Goal: Task Accomplishment & Management: Use online tool/utility

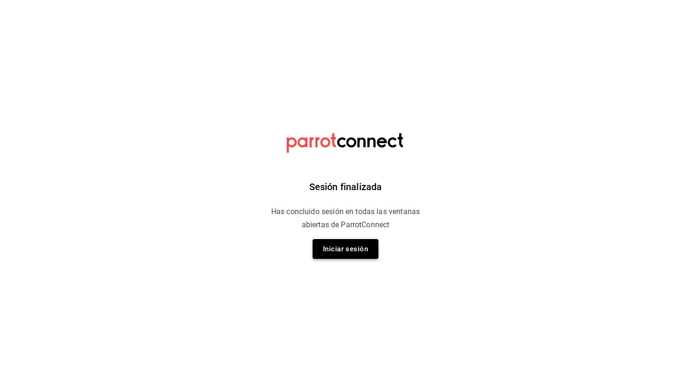
click at [352, 240] on button "Iniciar sesión" at bounding box center [346, 249] width 66 height 20
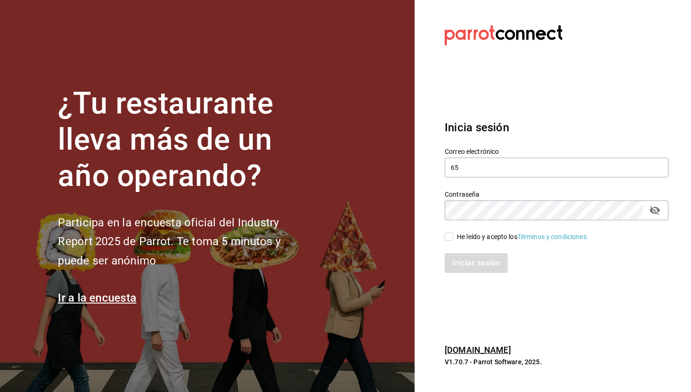
type input "6"
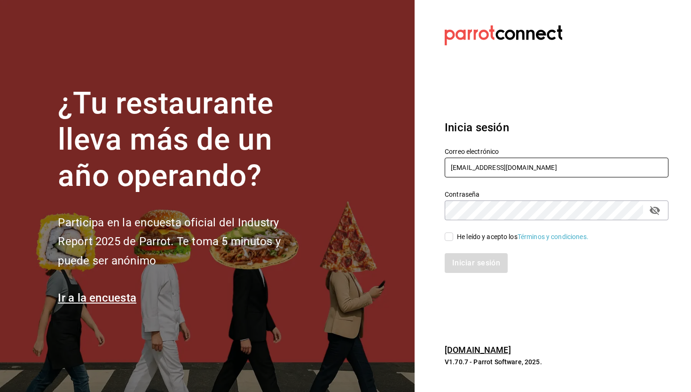
type input "alexcastro@ninjaramenmx.com"
click at [450, 236] on input "He leído y acepto los Términos y condiciones." at bounding box center [449, 236] width 8 height 8
checkbox input "true"
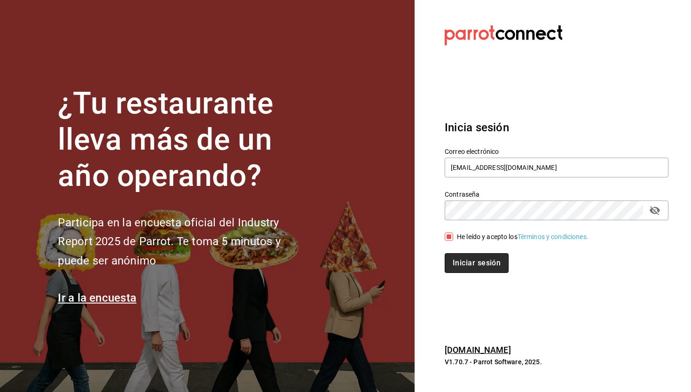
click at [479, 261] on button "Iniciar sesión" at bounding box center [477, 263] width 64 height 20
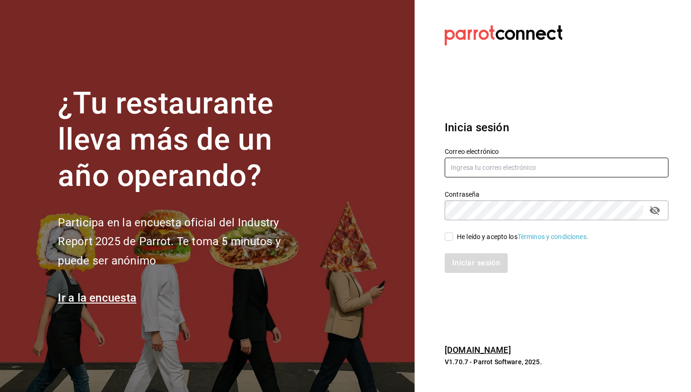
click at [542, 168] on input "text" at bounding box center [557, 168] width 224 height 20
type input "alexcastro@ninjaramenmx.com"
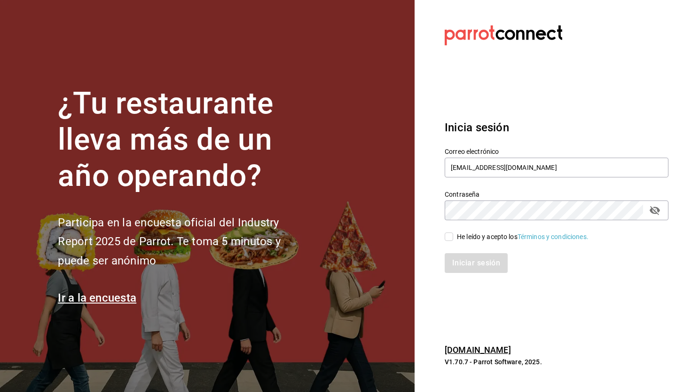
click at [444, 242] on div "Iniciar sesión" at bounding box center [551, 257] width 235 height 31
click at [453, 235] on input "He leído y acepto los Términos y condiciones." at bounding box center [449, 236] width 8 height 8
checkbox input "true"
click at [469, 259] on button "Iniciar sesión" at bounding box center [477, 263] width 64 height 20
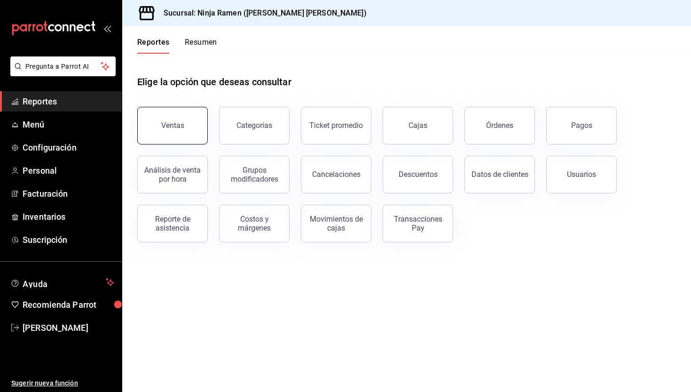
click at [186, 111] on button "Ventas" at bounding box center [172, 126] width 71 height 38
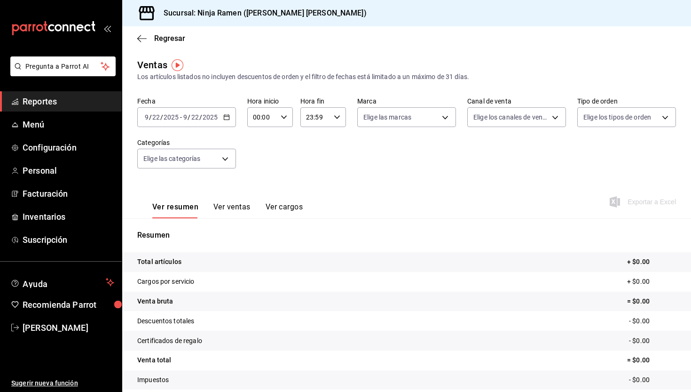
click at [222, 123] on div "[DATE] [DATE] - [DATE] [DATE]" at bounding box center [186, 117] width 99 height 20
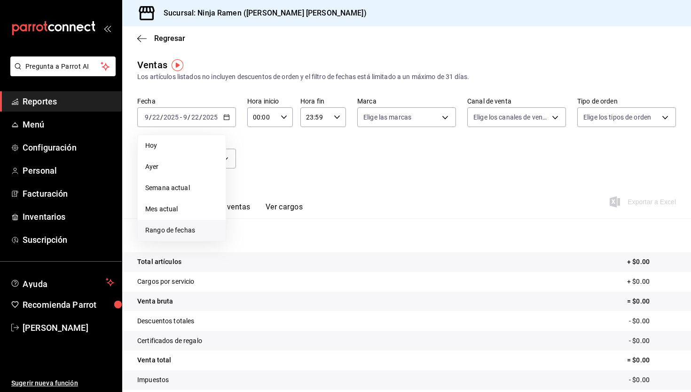
click at [192, 225] on span "Rango de fechas" at bounding box center [181, 230] width 73 height 10
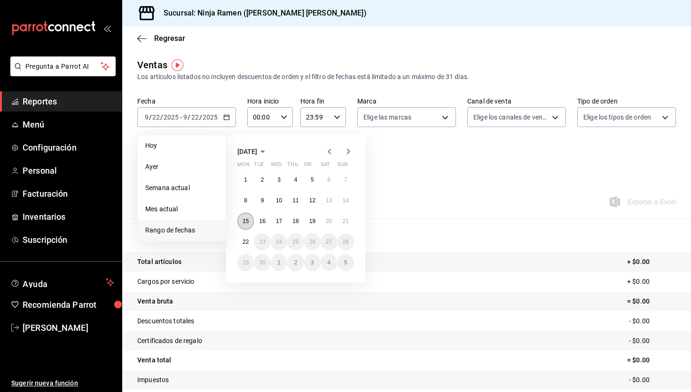
click at [248, 219] on abbr "15" at bounding box center [246, 221] width 6 height 7
click at [348, 216] on button "21" at bounding box center [346, 221] width 16 height 17
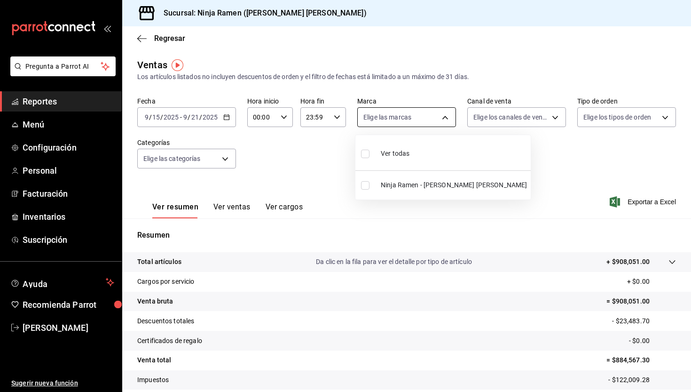
click at [404, 116] on body "Pregunta a Parrot AI Reportes Menú Configuración Personal Facturación Inventari…" at bounding box center [345, 196] width 691 height 392
click at [401, 154] on span "Ver todas" at bounding box center [395, 154] width 29 height 10
type input "f1c4bc62-ae1b-460a-8452-fb11a1227052"
checkbox input "true"
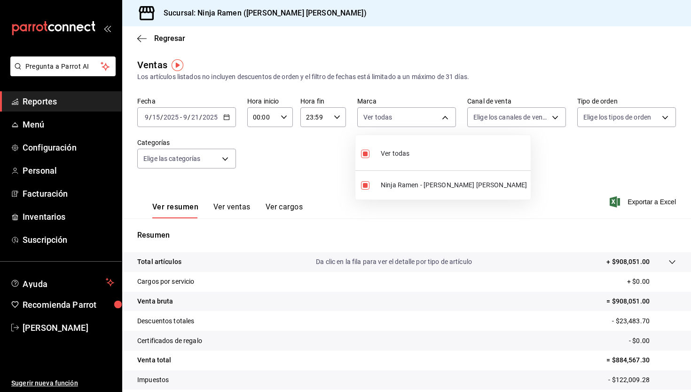
click at [494, 119] on div at bounding box center [345, 196] width 691 height 392
click at [494, 119] on body "Pregunta a Parrot AI Reportes Menú Configuración Personal Facturación Inventari…" at bounding box center [345, 196] width 691 height 392
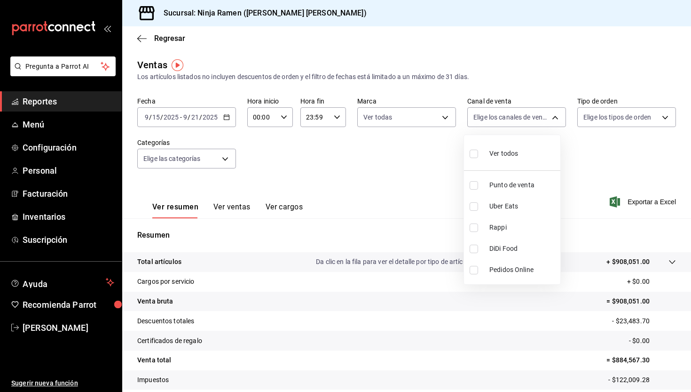
click at [499, 152] on span "Ver todos" at bounding box center [504, 154] width 29 height 10
type input "PARROT,UBER_EATS,RAPPI,DIDI_FOOD,ONLINE"
checkbox input "true"
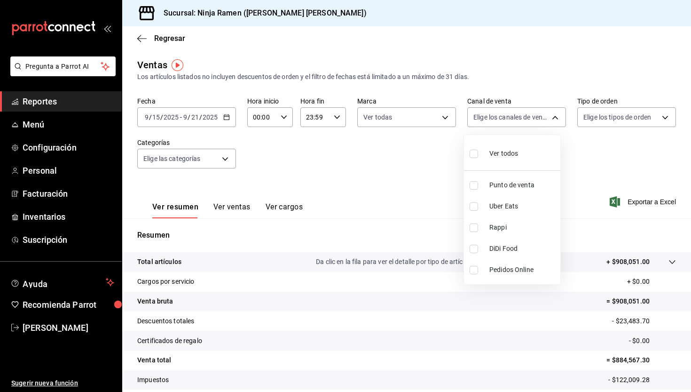
checkbox input "true"
click at [607, 117] on div at bounding box center [345, 196] width 691 height 392
click at [607, 117] on body "Pregunta a Parrot AI Reportes Menú Configuración Personal Facturación Inventari…" at bounding box center [345, 196] width 691 height 392
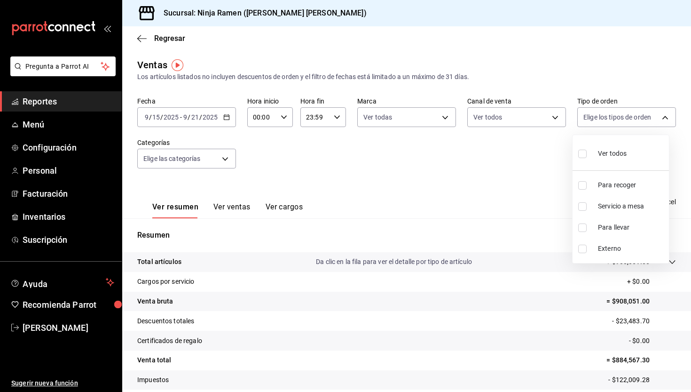
click at [607, 143] on div "Ver todos" at bounding box center [602, 153] width 48 height 20
type input "08d727f2-252f-4c2e-8340-c4ecdcd0c5f8,ac757447-2e02-471b-9597-13441518e5c5,2e2be…"
checkbox input "true"
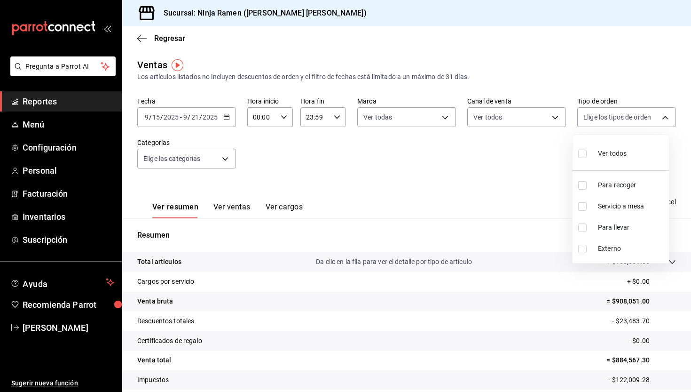
checkbox input "true"
click at [196, 162] on div at bounding box center [345, 196] width 691 height 392
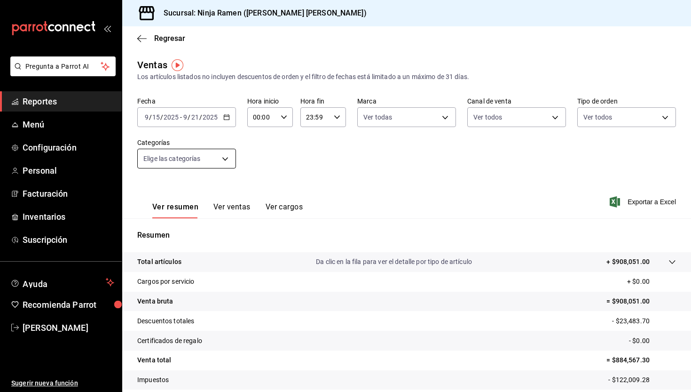
click at [224, 159] on body "Pregunta a Parrot AI Reportes Menú Configuración Personal Facturación Inventari…" at bounding box center [345, 196] width 691 height 392
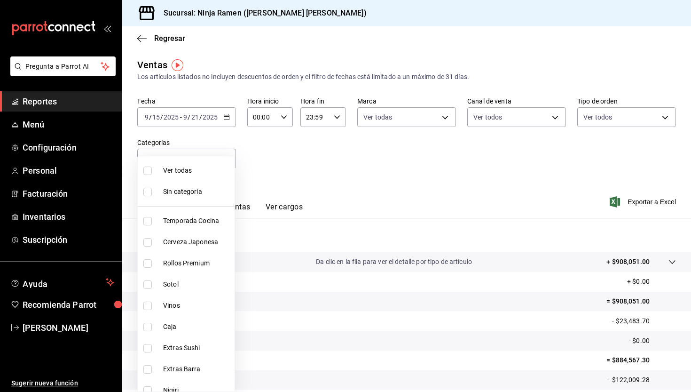
click at [209, 233] on li "Cerveza Japonesa" at bounding box center [186, 241] width 97 height 21
type input "7cc8eb8b-6253-4619-bf5d-7890dd3620f5"
checkbox input "true"
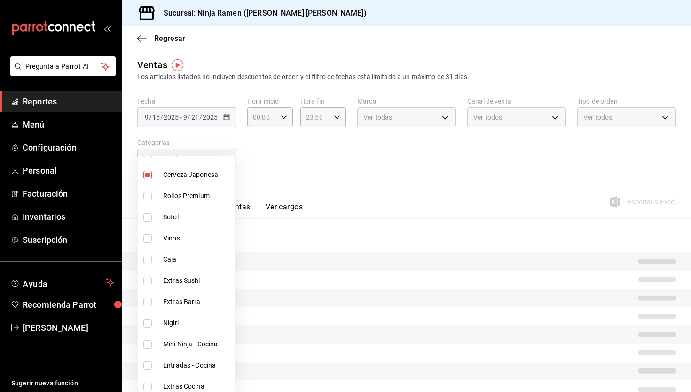
scroll to position [68, 0]
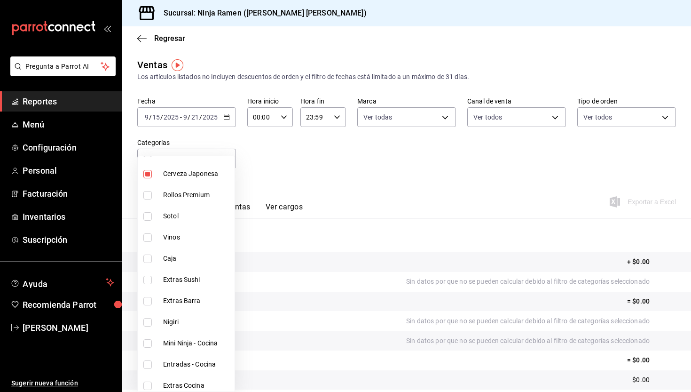
click at [199, 218] on span "Sotol" at bounding box center [197, 216] width 68 height 10
type input "7cc8eb8b-6253-4619-bf5d-7890dd3620f5,dab5d3bb-769f-4ec7-af91-3c1ad7d0cbee"
checkbox input "true"
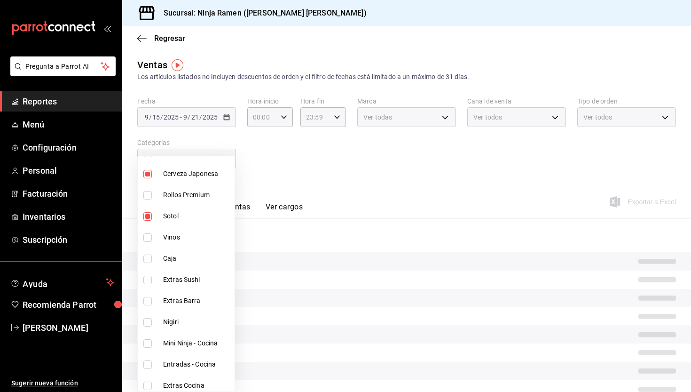
click at [199, 235] on span "Vinos" at bounding box center [197, 237] width 68 height 10
type input "7cc8eb8b-6253-4619-bf5d-7890dd3620f5,dab5d3bb-769f-4ec7-af91-3c1ad7d0cbee,92d2d…"
checkbox input "true"
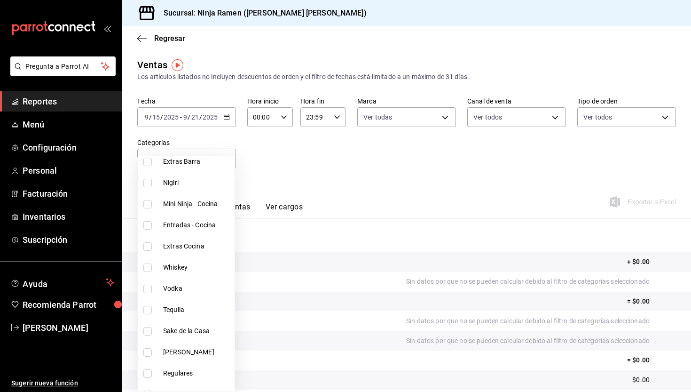
scroll to position [212, 0]
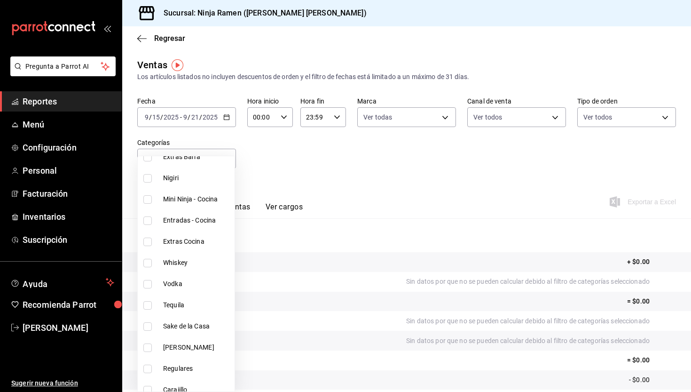
click at [182, 257] on li "Whiskey" at bounding box center [186, 262] width 97 height 21
type input "7cc8eb8b-6253-4619-bf5d-7890dd3620f5,dab5d3bb-769f-4ec7-af91-3c1ad7d0cbee,92d2d…"
checkbox input "true"
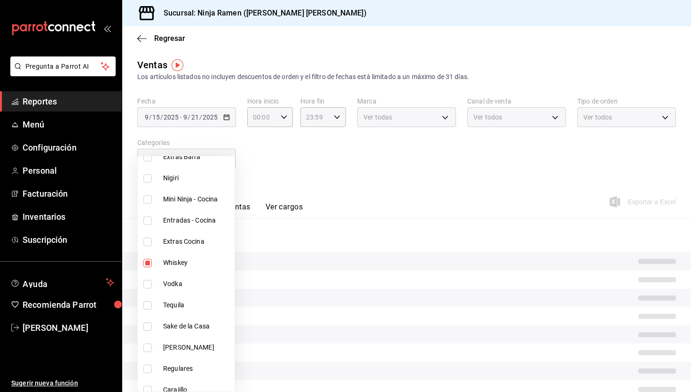
click at [180, 284] on span "Vodka" at bounding box center [197, 284] width 68 height 10
type input "7cc8eb8b-6253-4619-bf5d-7890dd3620f5,dab5d3bb-769f-4ec7-af91-3c1ad7d0cbee,92d2d…"
checkbox input "true"
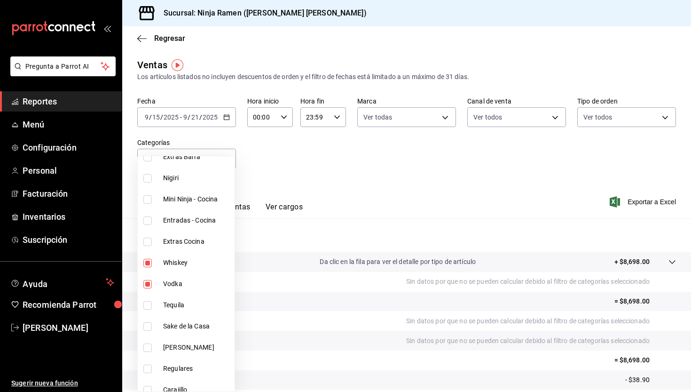
click at [169, 297] on li "Tequila" at bounding box center [186, 304] width 97 height 21
type input "7cc8eb8b-6253-4619-bf5d-7890dd3620f5,dab5d3bb-769f-4ec7-af91-3c1ad7d0cbee,92d2d…"
checkbox input "true"
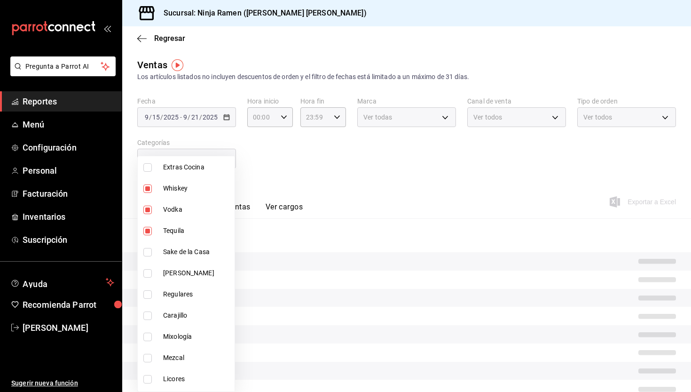
scroll to position [287, 0]
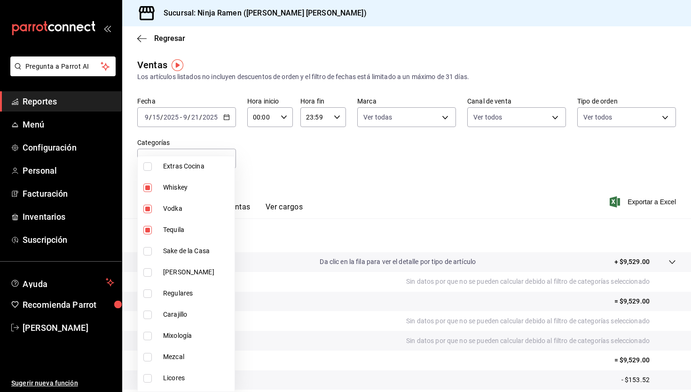
click at [190, 253] on span "Sake de la Casa" at bounding box center [197, 251] width 68 height 10
type input "7cc8eb8b-6253-4619-bf5d-7890dd3620f5,dab5d3bb-769f-4ec7-af91-3c1ad7d0cbee,92d2d…"
checkbox input "true"
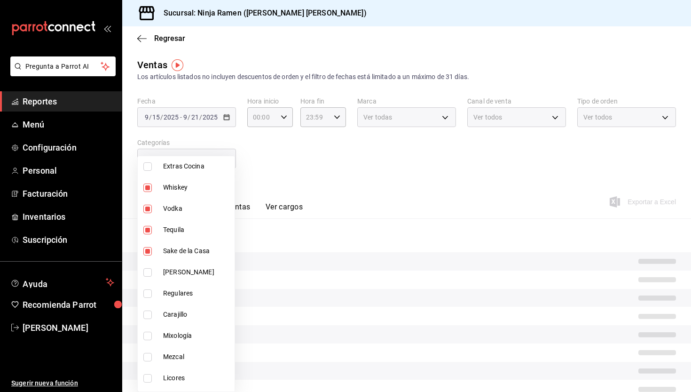
click at [186, 269] on span "[PERSON_NAME]" at bounding box center [197, 272] width 68 height 10
type input "7cc8eb8b-6253-4619-bf5d-7890dd3620f5,dab5d3bb-769f-4ec7-af91-3c1ad7d0cbee,92d2d…"
checkbox input "true"
click at [185, 309] on li "Carajillo" at bounding box center [186, 314] width 97 height 21
type input "7cc8eb8b-6253-4619-bf5d-7890dd3620f5,dab5d3bb-769f-4ec7-af91-3c1ad7d0cbee,92d2d…"
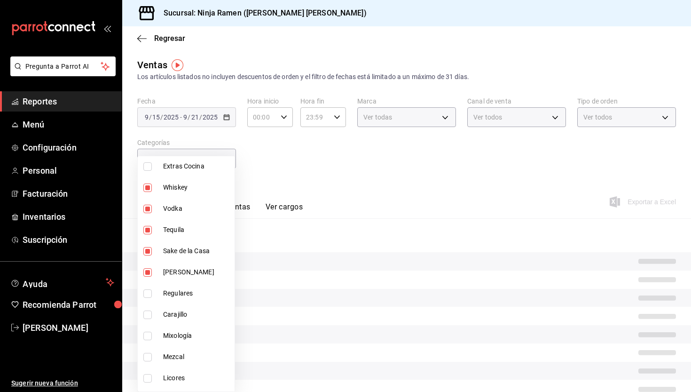
checkbox input "true"
click at [185, 297] on li "Regulares" at bounding box center [186, 291] width 97 height 21
type input "7cc8eb8b-6253-4619-bf5d-7890dd3620f5,dab5d3bb-769f-4ec7-af91-3c1ad7d0cbee,92d2d…"
checkbox input "true"
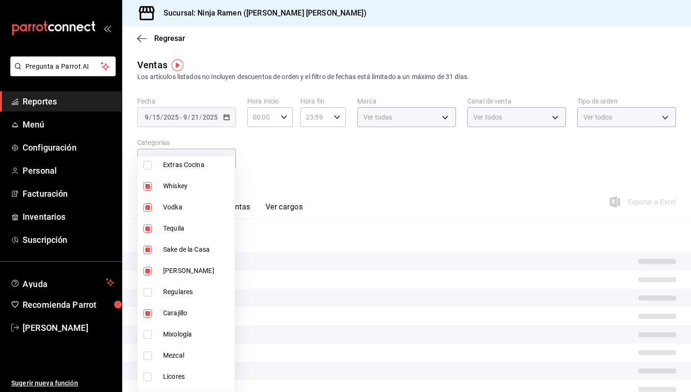
click at [185, 297] on li "Regulares" at bounding box center [186, 291] width 97 height 21
type input "7cc8eb8b-6253-4619-bf5d-7890dd3620f5,dab5d3bb-769f-4ec7-af91-3c1ad7d0cbee,92d2d…"
checkbox input "false"
click at [185, 297] on li "Regulares" at bounding box center [186, 291] width 97 height 21
type input "7cc8eb8b-6253-4619-bf5d-7890dd3620f5,dab5d3bb-769f-4ec7-af91-3c1ad7d0cbee,92d2d…"
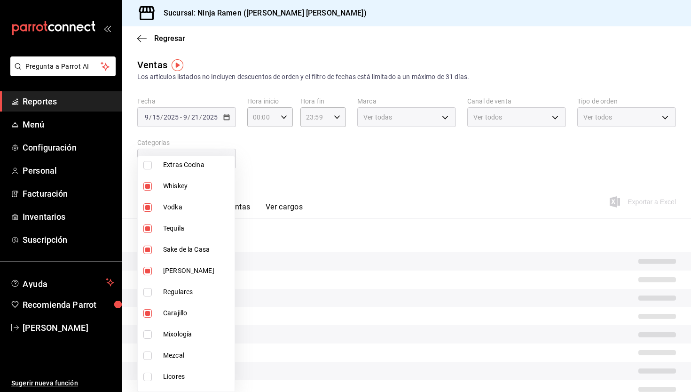
checkbox input "true"
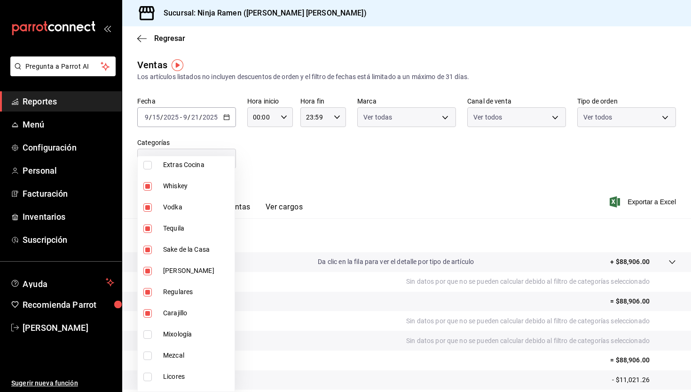
click at [190, 328] on li "Mixología" at bounding box center [186, 334] width 97 height 21
type input "7cc8eb8b-6253-4619-bf5d-7890dd3620f5,dab5d3bb-769f-4ec7-af91-3c1ad7d0cbee,92d2d…"
checkbox input "true"
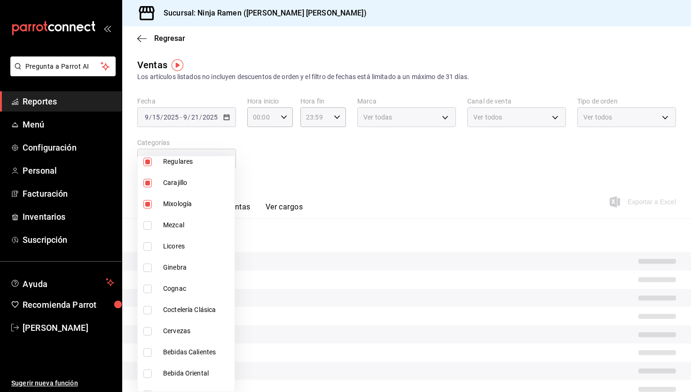
scroll to position [420, 0]
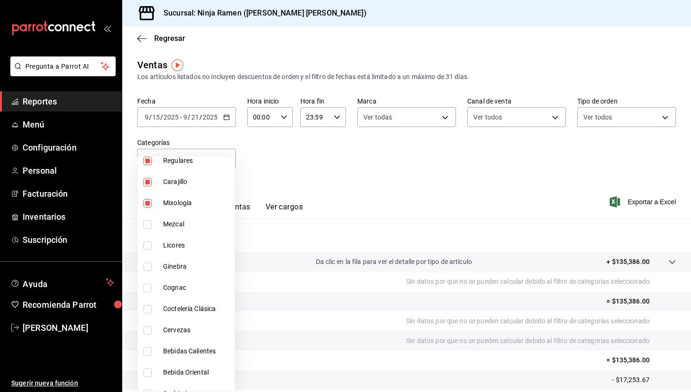
click at [186, 227] on span "Mezcal" at bounding box center [197, 224] width 68 height 10
type input "7cc8eb8b-6253-4619-bf5d-7890dd3620f5,dab5d3bb-769f-4ec7-af91-3c1ad7d0cbee,92d2d…"
checkbox input "true"
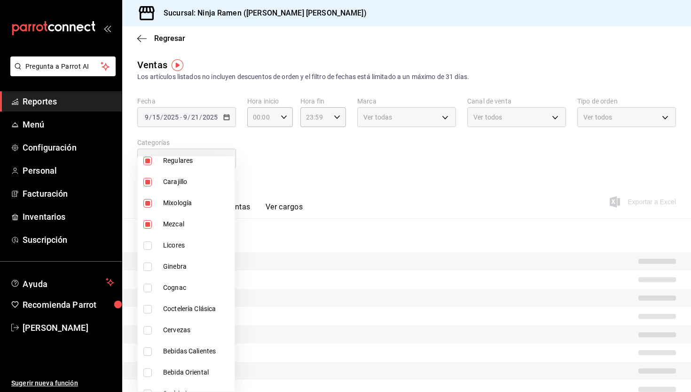
click at [183, 248] on span "Licores" at bounding box center [197, 245] width 68 height 10
type input "7cc8eb8b-6253-4619-bf5d-7890dd3620f5,dab5d3bb-769f-4ec7-af91-3c1ad7d0cbee,92d2d…"
checkbox input "true"
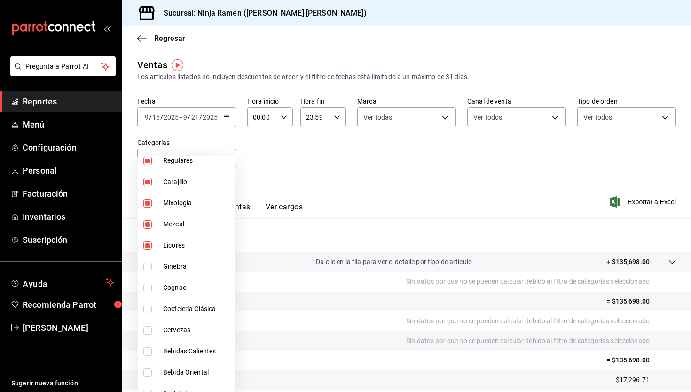
click at [180, 269] on span "Ginebra" at bounding box center [197, 266] width 68 height 10
type input "7cc8eb8b-6253-4619-bf5d-7890dd3620f5,dab5d3bb-769f-4ec7-af91-3c1ad7d0cbee,92d2d…"
checkbox input "true"
click at [179, 289] on span "Cognac" at bounding box center [197, 288] width 68 height 10
type input "7cc8eb8b-6253-4619-bf5d-7890dd3620f5,dab5d3bb-769f-4ec7-af91-3c1ad7d0cbee,92d2d…"
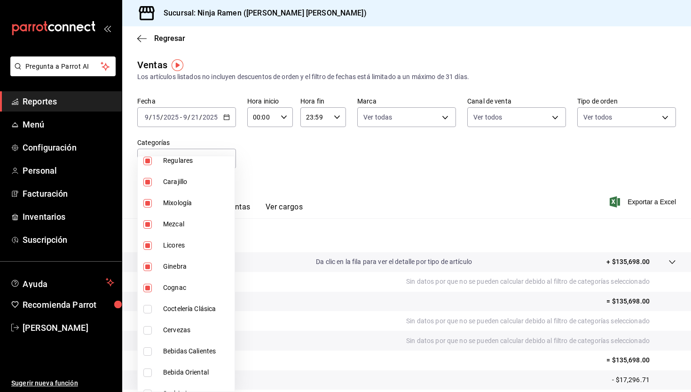
checkbox input "true"
click at [180, 308] on span "Coctelería Clásica" at bounding box center [197, 309] width 68 height 10
type input "7cc8eb8b-6253-4619-bf5d-7890dd3620f5,dab5d3bb-769f-4ec7-af91-3c1ad7d0cbee,92d2d…"
checkbox input "true"
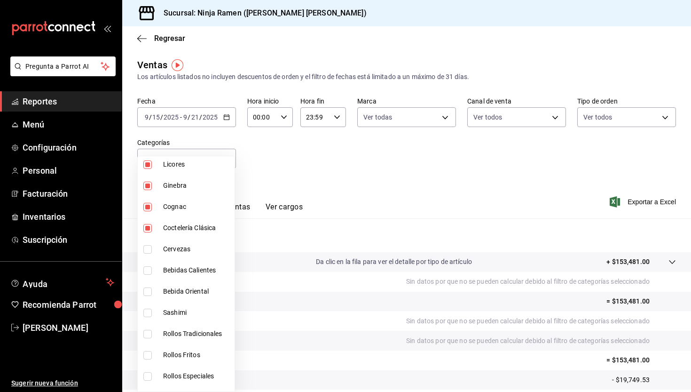
scroll to position [501, 0]
click at [198, 255] on li "Cervezas" at bounding box center [186, 248] width 97 height 21
type input "7cc8eb8b-6253-4619-bf5d-7890dd3620f5,dab5d3bb-769f-4ec7-af91-3c1ad7d0cbee,92d2d…"
checkbox input "true"
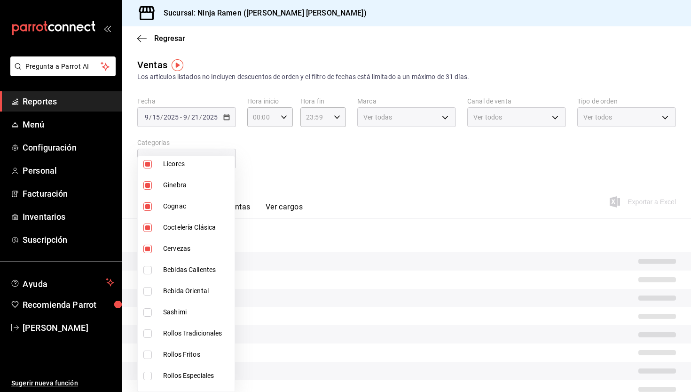
click at [210, 276] on li "Bebidas Calientes" at bounding box center [186, 269] width 97 height 21
type input "7cc8eb8b-6253-4619-bf5d-7890dd3620f5,dab5d3bb-769f-4ec7-af91-3c1ad7d0cbee,92d2d…"
checkbox input "true"
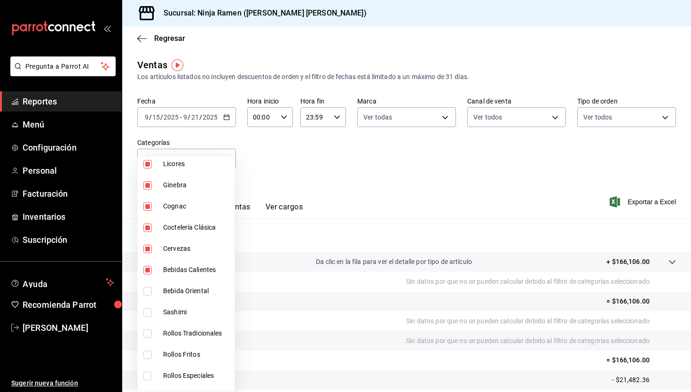
click at [209, 290] on span "Bebida Oriental" at bounding box center [197, 291] width 68 height 10
type input "7cc8eb8b-6253-4619-bf5d-7890dd3620f5,dab5d3bb-769f-4ec7-af91-3c1ad7d0cbee,92d2d…"
checkbox input "true"
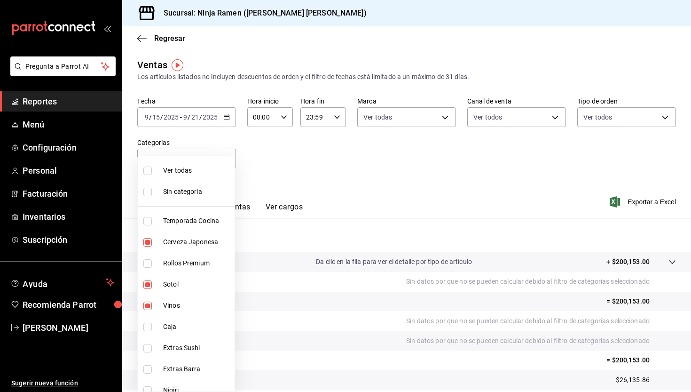
click at [331, 160] on div at bounding box center [345, 196] width 691 height 392
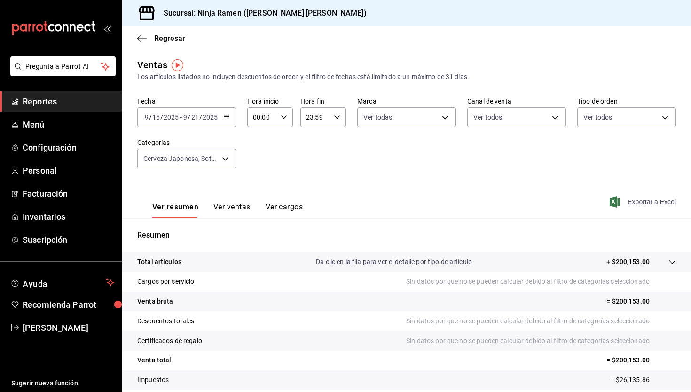
click at [618, 204] on span "Exportar a Excel" at bounding box center [644, 201] width 64 height 11
click at [646, 202] on span "Exportar a Excel" at bounding box center [644, 201] width 64 height 11
